Goal: Navigation & Orientation: Go to known website

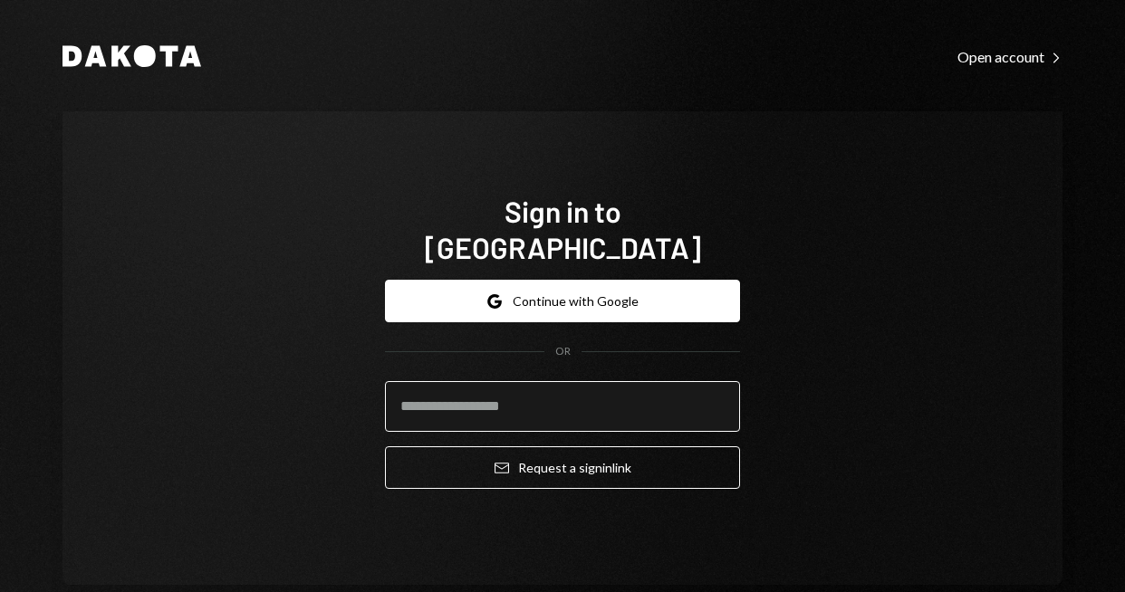
click at [524, 403] on input "email" at bounding box center [562, 406] width 355 height 51
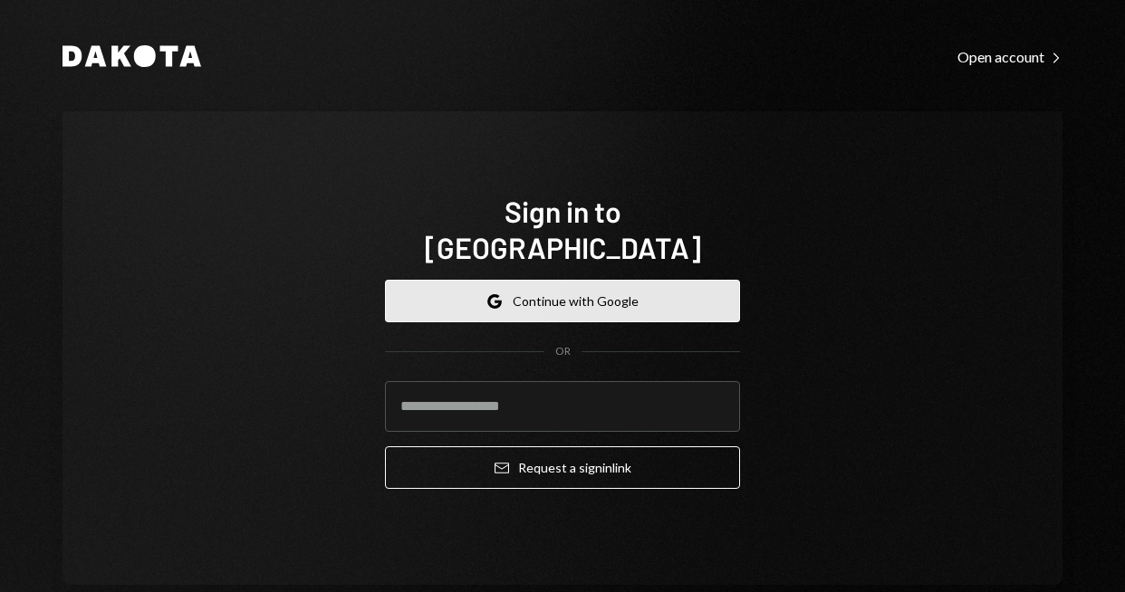
click at [564, 283] on button "Google Continue with Google" at bounding box center [562, 301] width 355 height 43
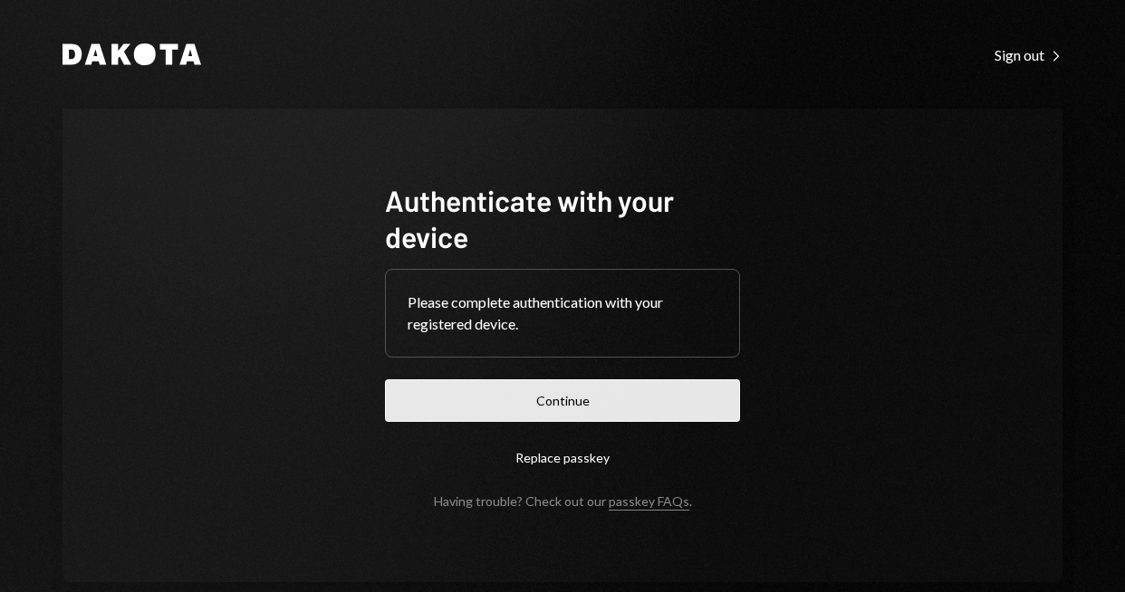
click at [533, 396] on button "Continue" at bounding box center [562, 400] width 355 height 43
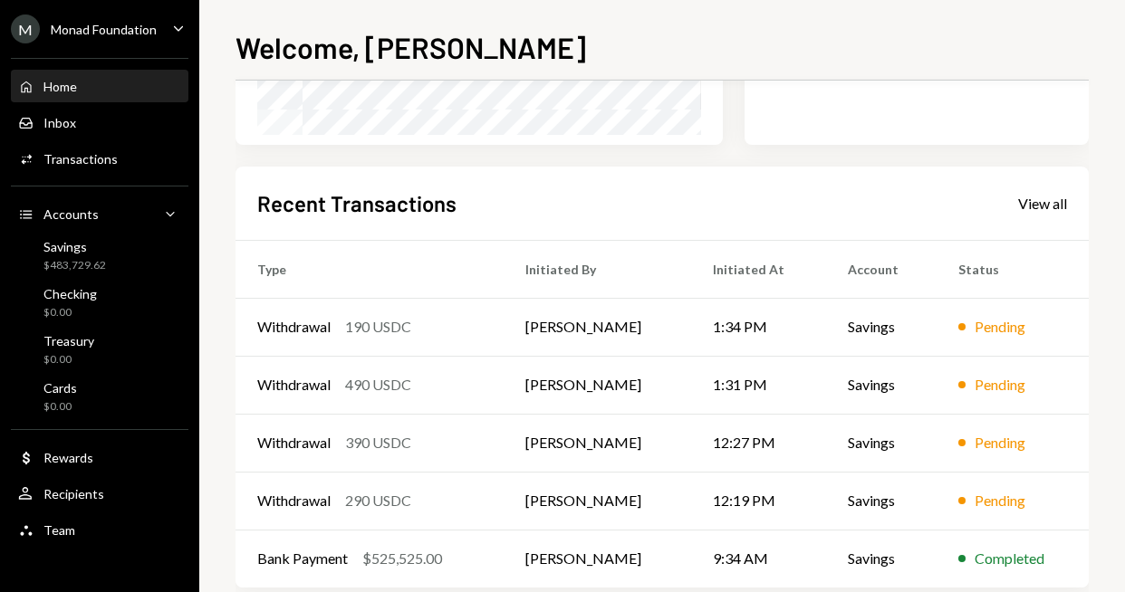
scroll to position [413, 0]
